Goal: Find specific page/section: Find specific page/section

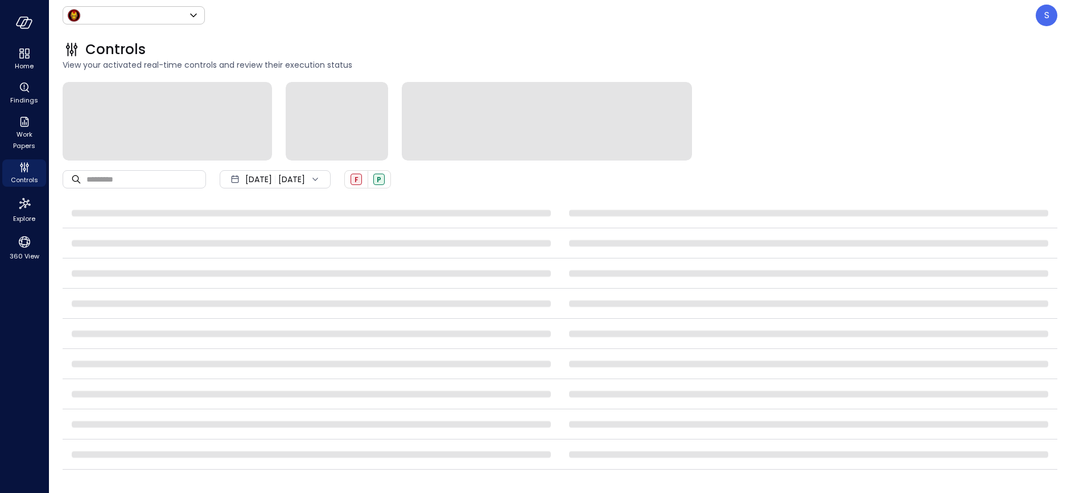
type input "*****"
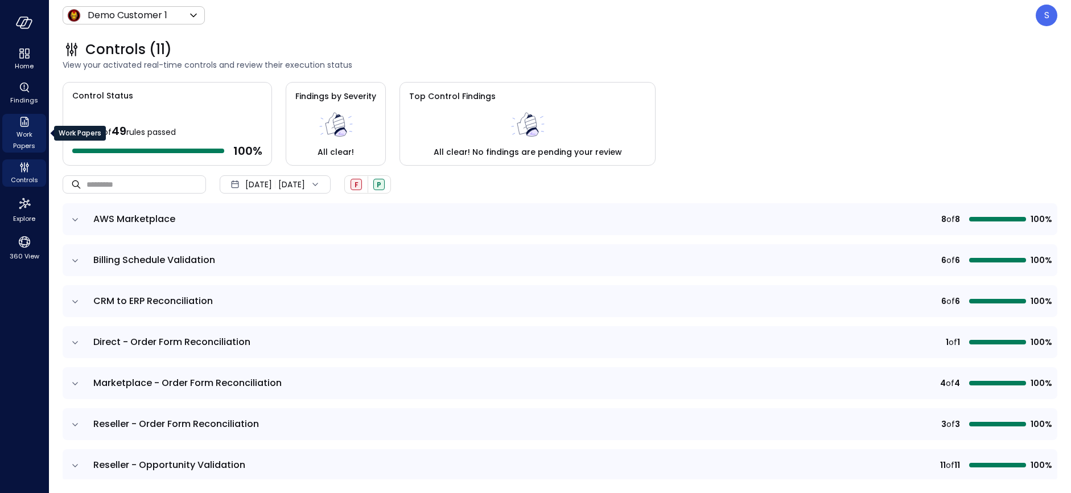
click at [24, 136] on span "Work Papers" at bounding box center [24, 140] width 35 height 23
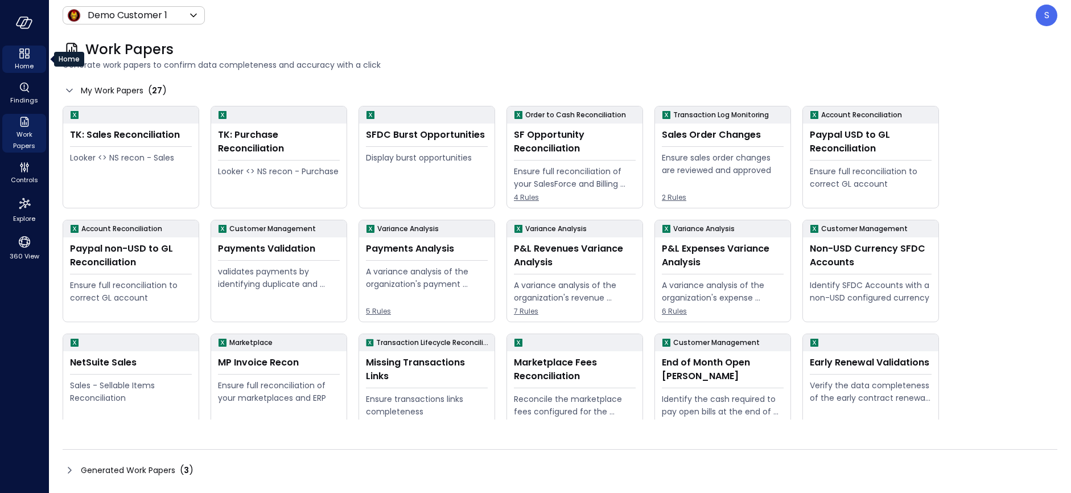
click at [23, 54] on icon "Home" at bounding box center [21, 55] width 5 height 6
